Goal: Navigation & Orientation: Find specific page/section

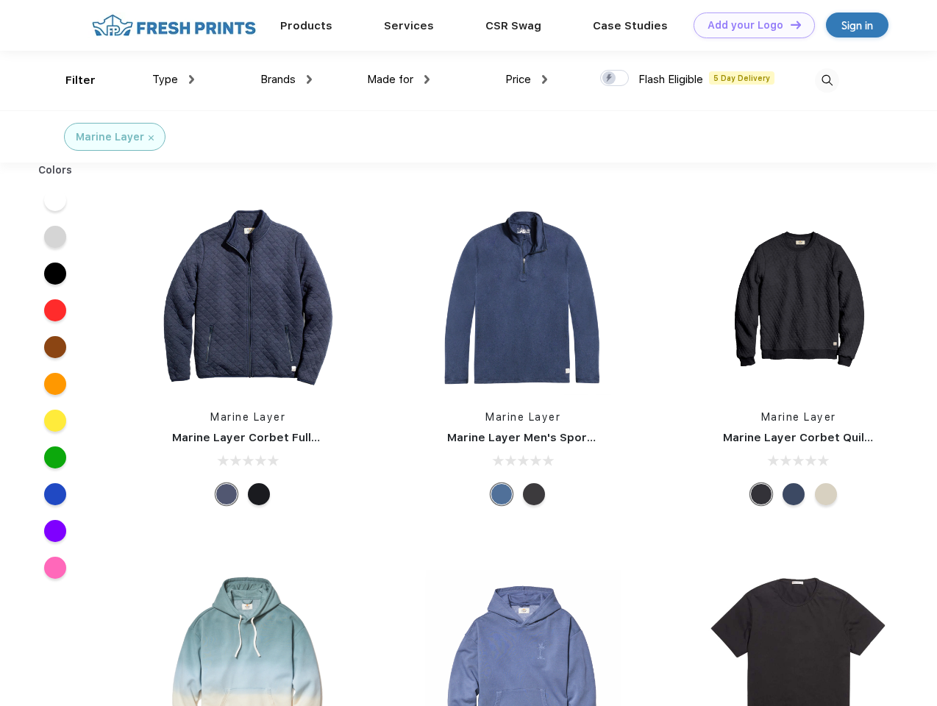
click at [749, 25] on link "Add your Logo Design Tool" at bounding box center [753, 25] width 121 height 26
click at [0, 0] on div "Design Tool" at bounding box center [0, 0] width 0 height 0
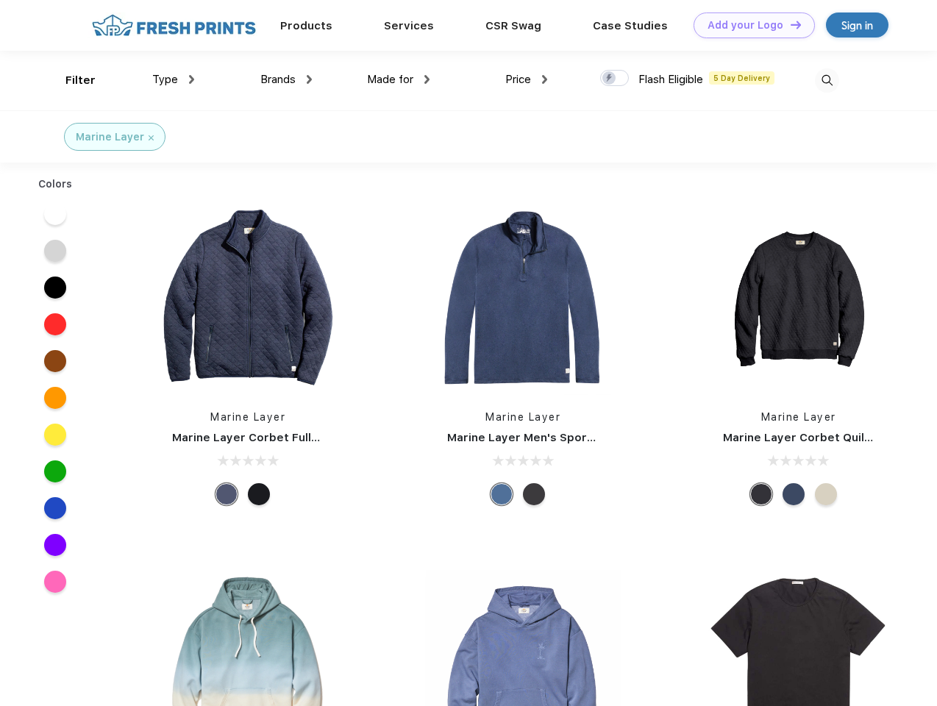
click at [789, 24] on link "Add your Logo Design Tool" at bounding box center [753, 25] width 121 height 26
click at [71, 80] on div "Filter" at bounding box center [80, 80] width 30 height 17
click at [174, 79] on span "Type" at bounding box center [165, 79] width 26 height 13
click at [286, 79] on span "Brands" at bounding box center [277, 79] width 35 height 13
click at [399, 79] on span "Made for" at bounding box center [390, 79] width 46 height 13
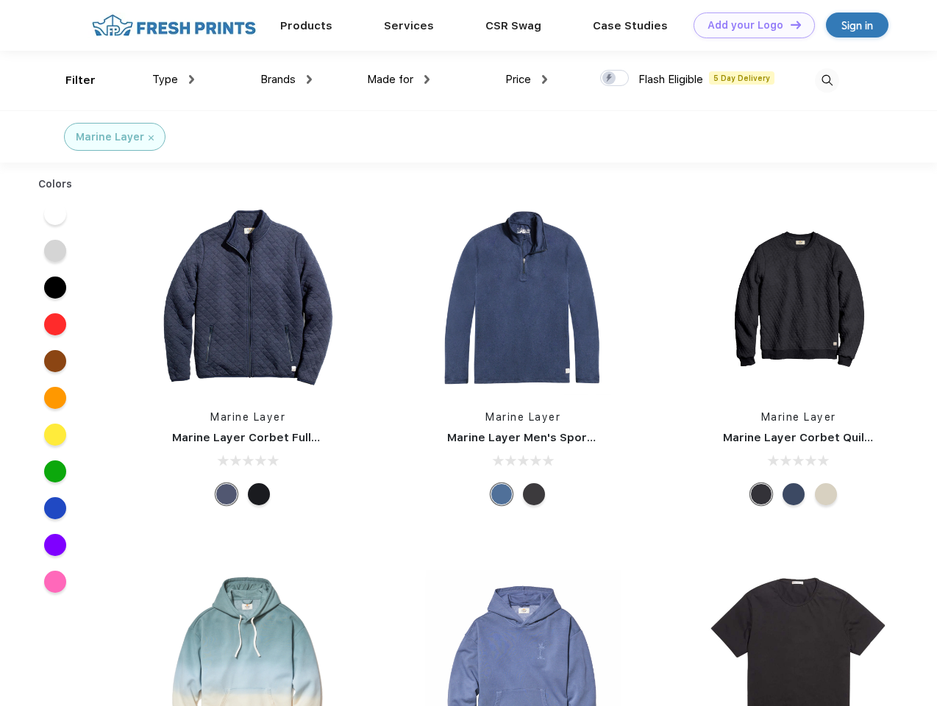
click at [526, 79] on span "Price" at bounding box center [518, 79] width 26 height 13
click at [615, 79] on div at bounding box center [614, 78] width 29 height 16
click at [610, 79] on input "checkbox" at bounding box center [605, 74] width 10 height 10
click at [826, 80] on img at bounding box center [827, 80] width 24 height 24
